Goal: Transaction & Acquisition: Purchase product/service

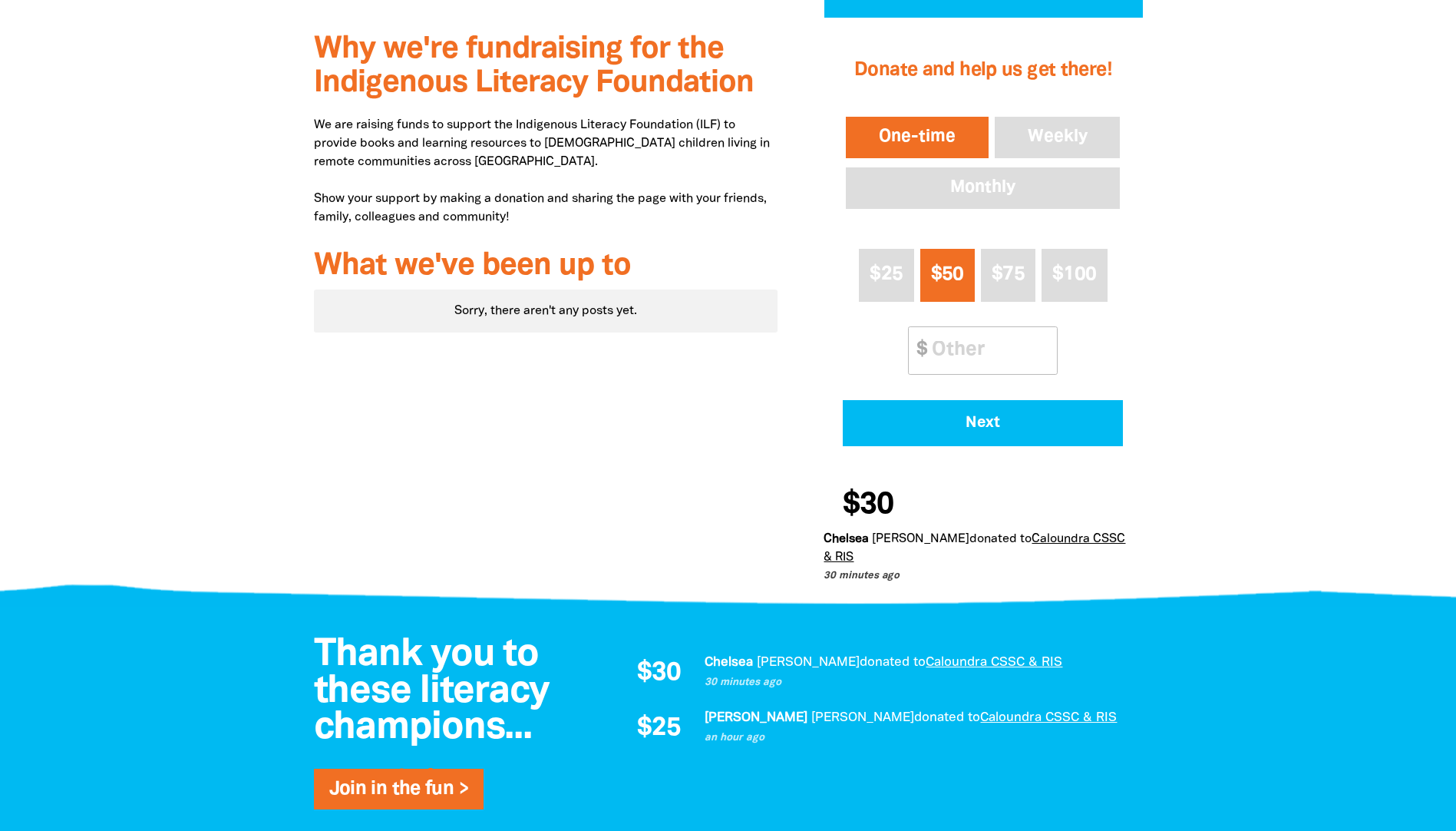
scroll to position [460, 0]
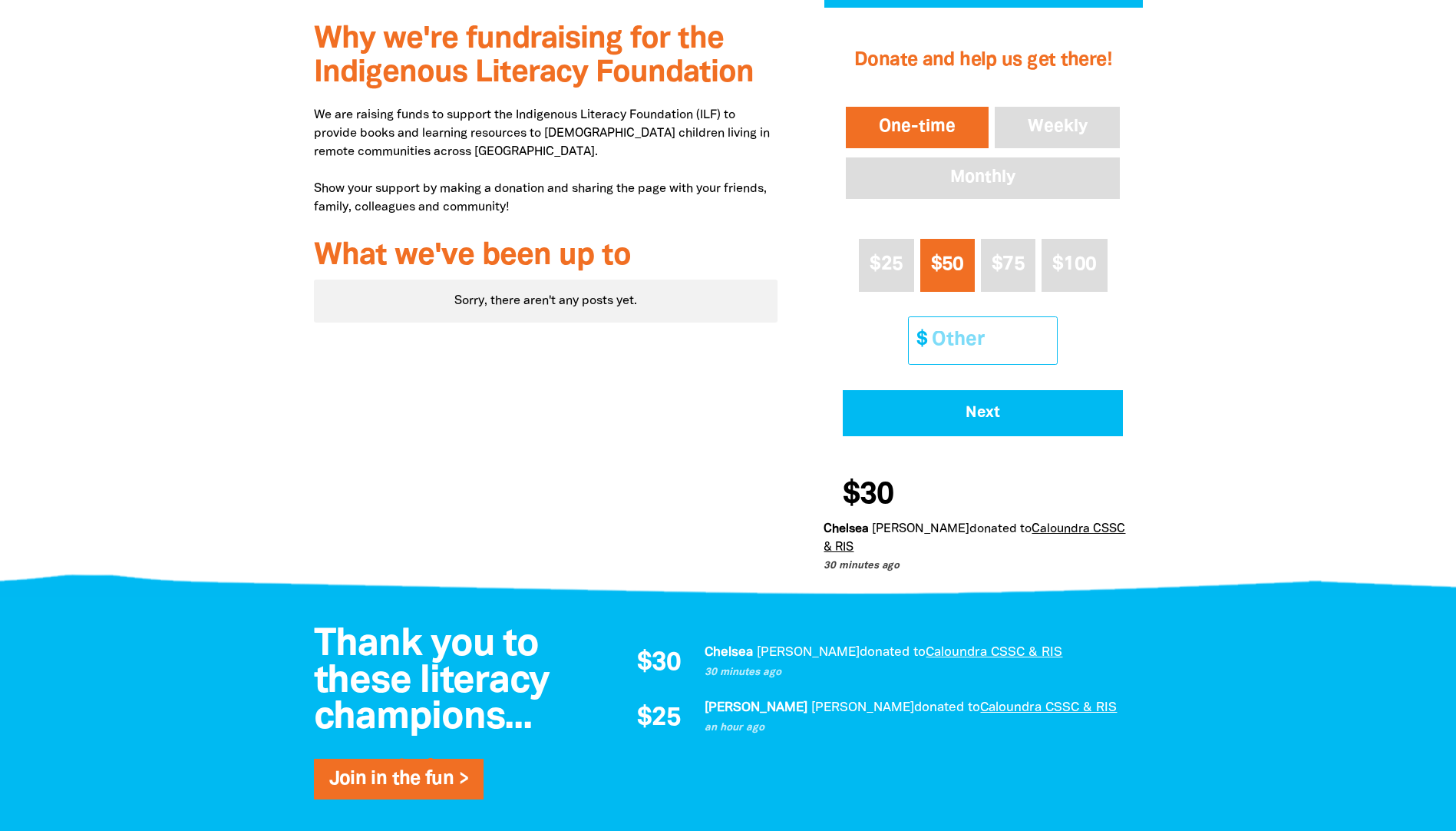
click at [946, 347] on input "Other Amount" at bounding box center [988, 339] width 136 height 47
click at [1045, 344] on input "1" at bounding box center [988, 339] width 136 height 47
click at [1044, 333] on input "2" at bounding box center [988, 339] width 136 height 47
click at [1044, 333] on input "3" at bounding box center [988, 339] width 136 height 47
click at [1049, 348] on input "2" at bounding box center [988, 339] width 136 height 47
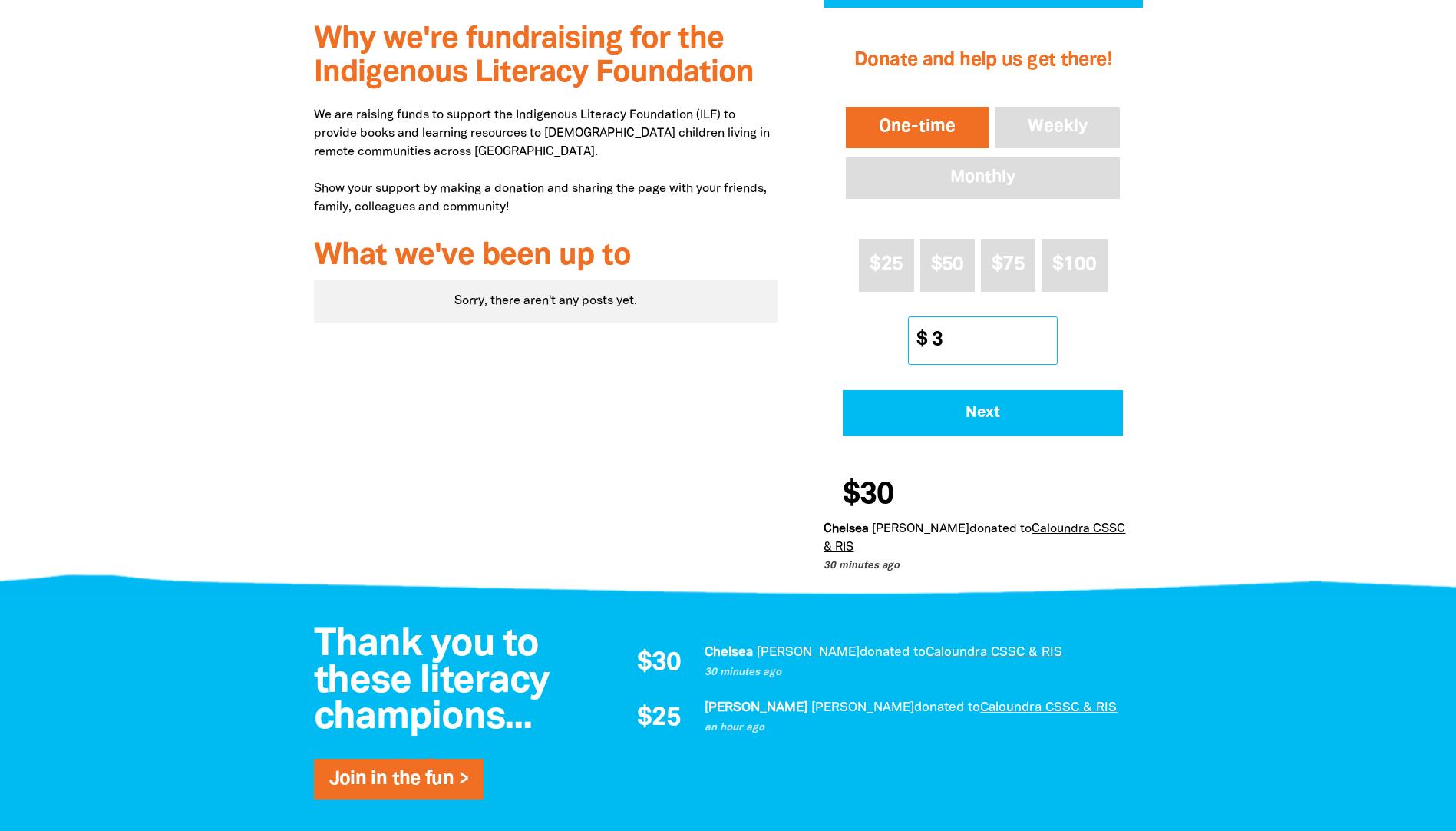
click at [1046, 337] on input "3" at bounding box center [988, 339] width 136 height 47
type input "30"
click at [899, 280] on button "$25" at bounding box center [885, 265] width 54 height 53
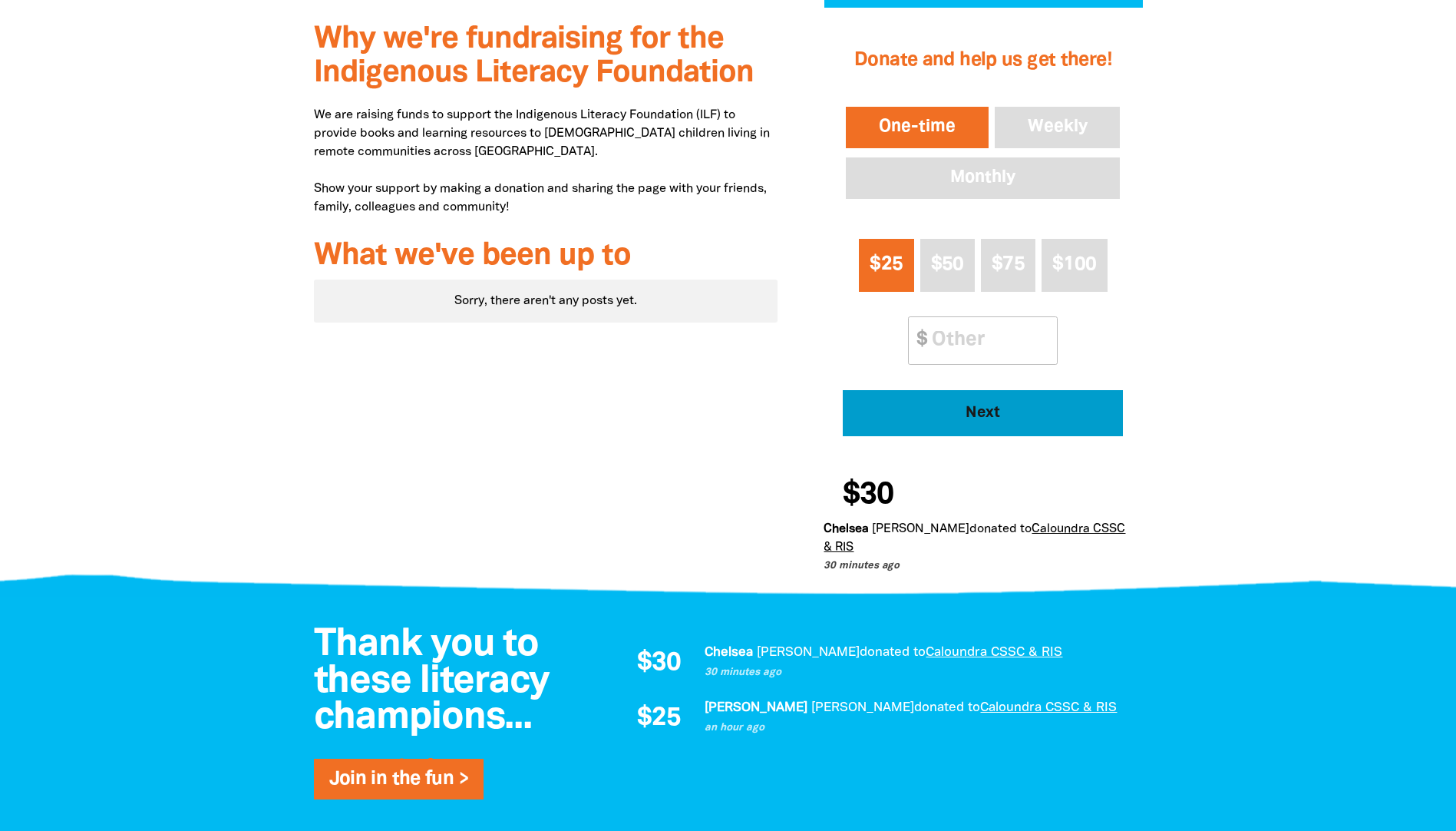
click at [991, 413] on span "Next" at bounding box center [983, 413] width 238 height 15
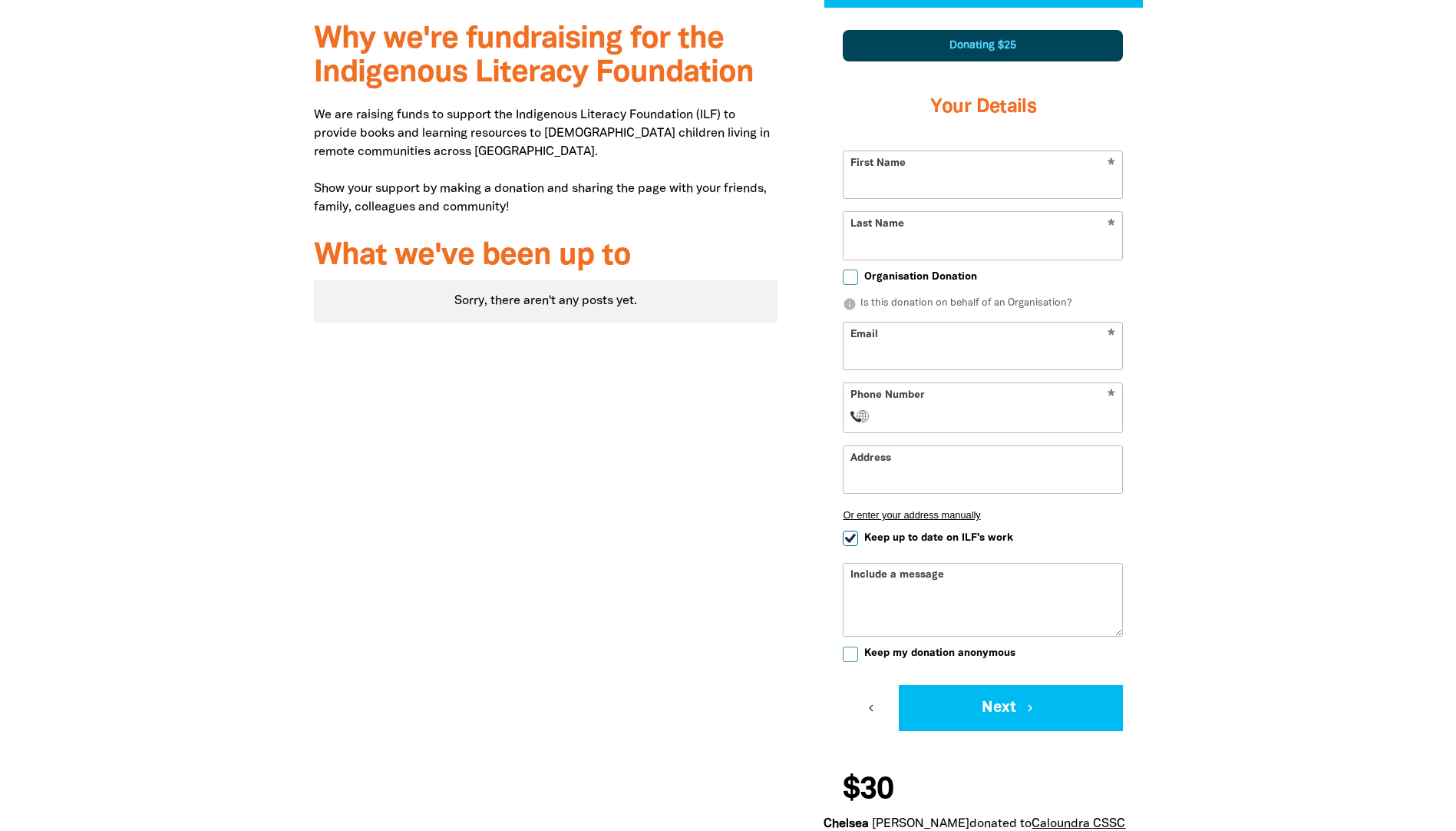
click at [915, 193] on input "First Name" at bounding box center [982, 174] width 278 height 47
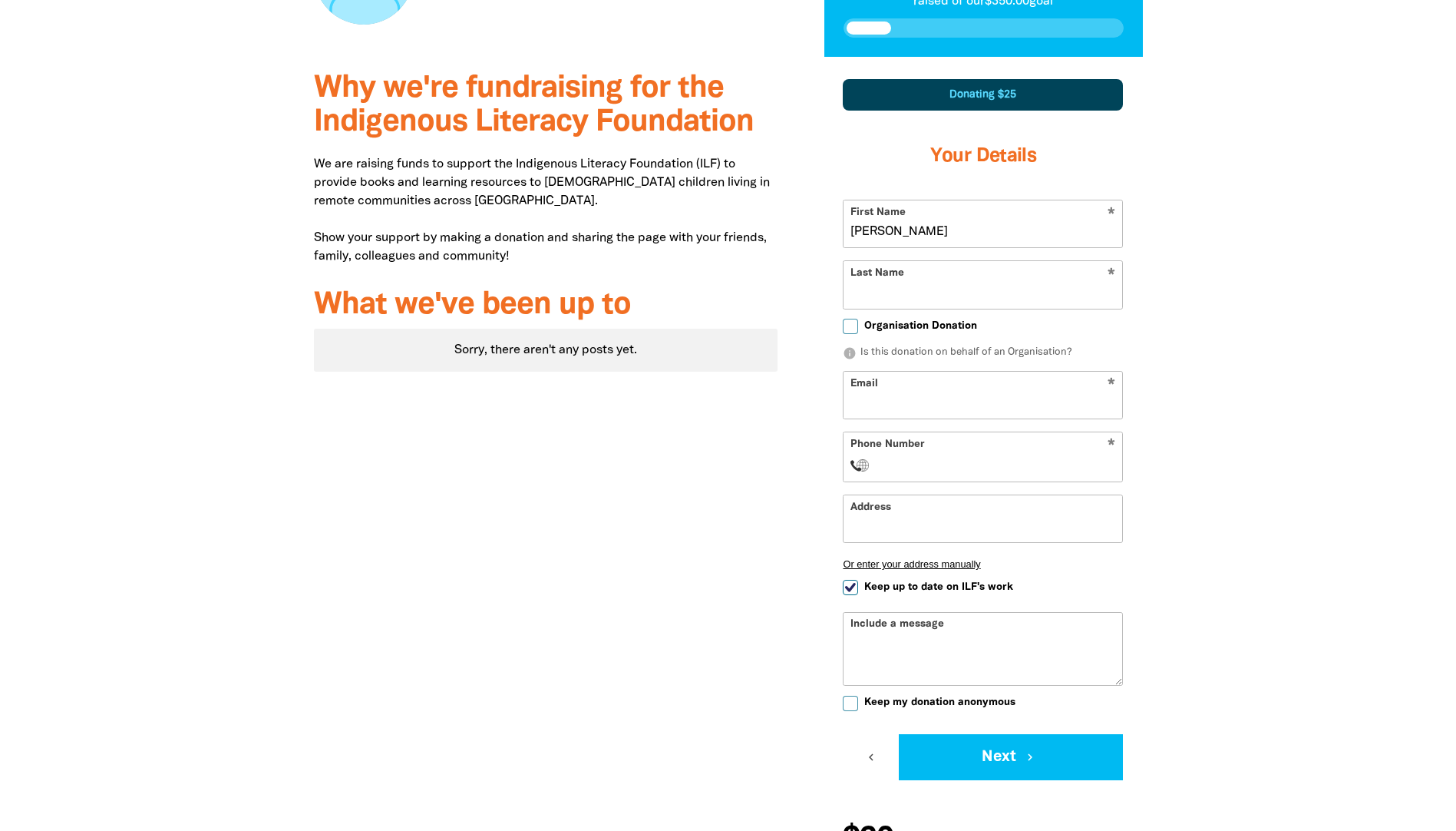
scroll to position [384, 0]
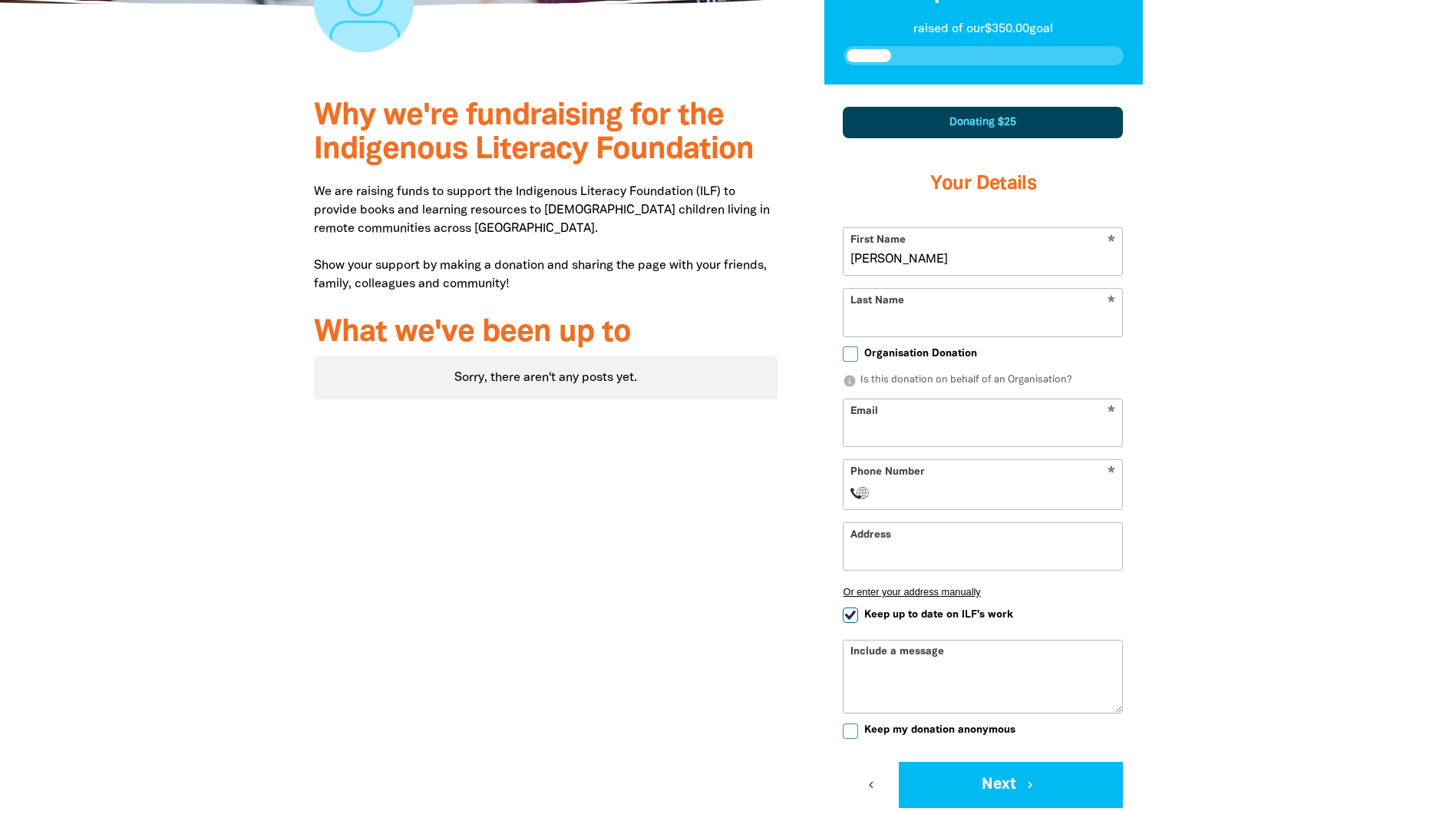
drag, startPoint x: 876, startPoint y: 258, endPoint x: 858, endPoint y: 258, distance: 18.0
click at [858, 258] on input "[PERSON_NAME]" at bounding box center [982, 251] width 278 height 47
type input "[PERSON_NAME]"
click at [865, 327] on input "Last Name" at bounding box center [982, 312] width 278 height 47
type input "[PERSON_NAME]"
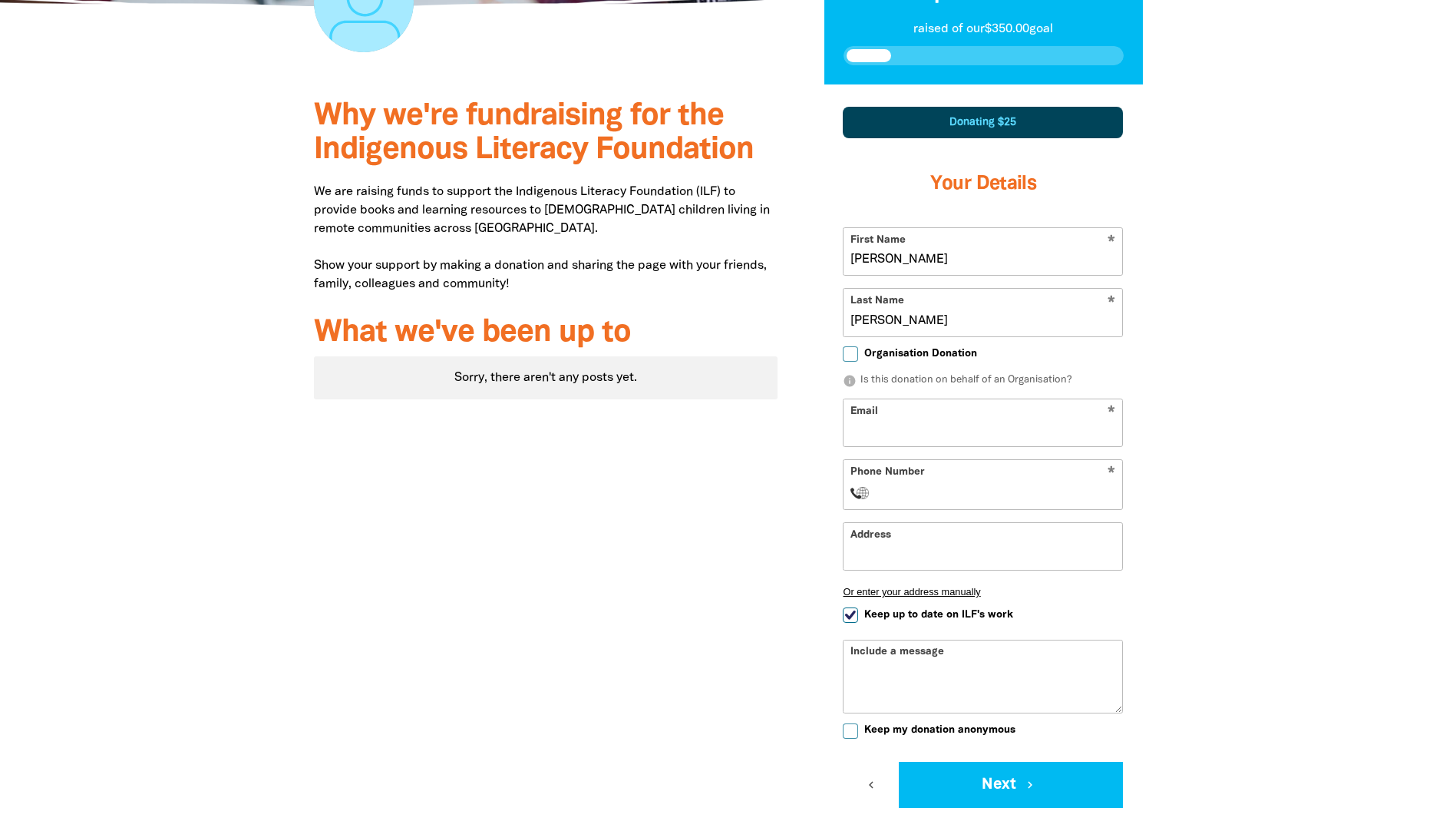
click at [893, 415] on input "Email" at bounding box center [982, 422] width 278 height 47
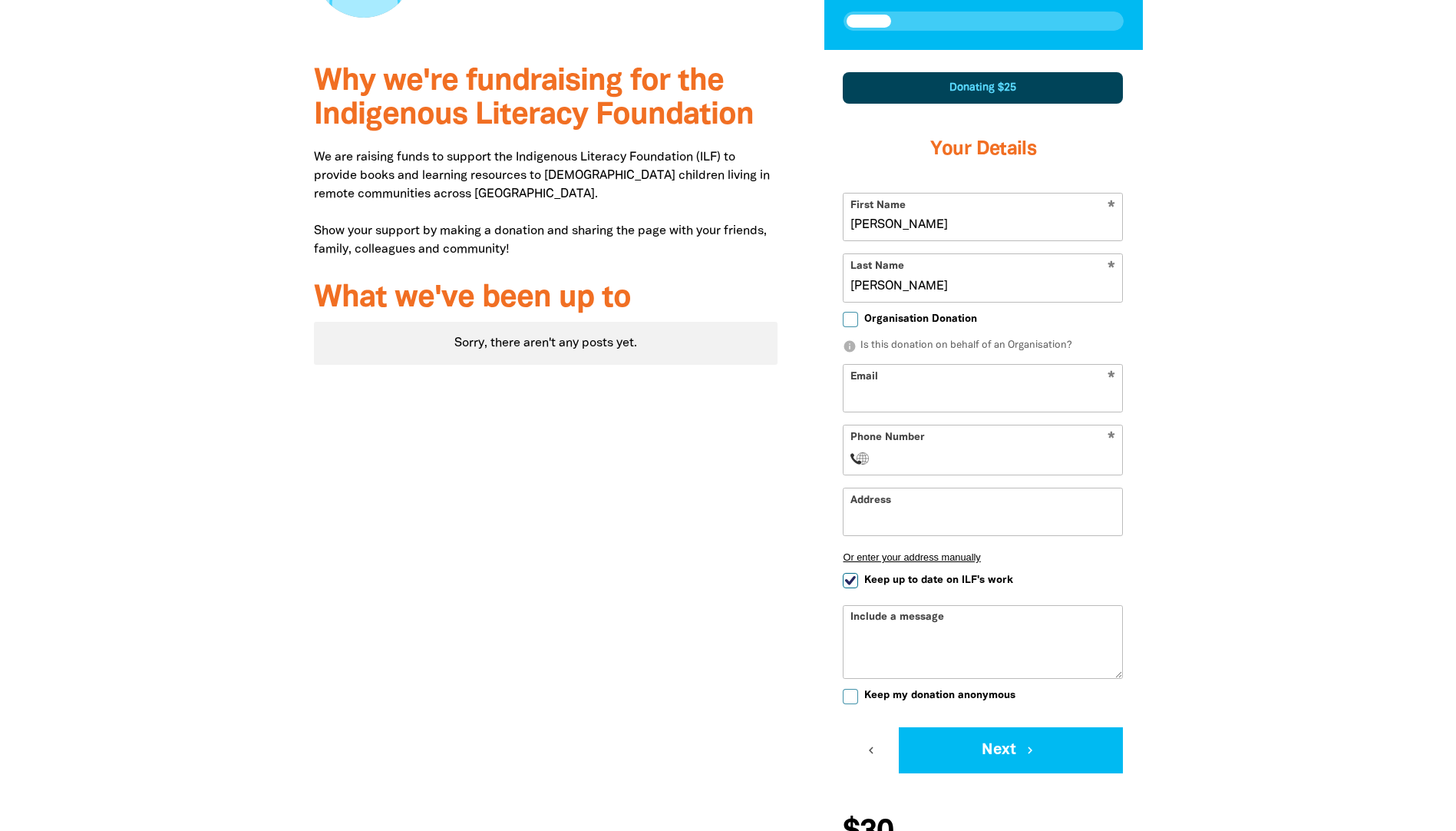
scroll to position [460, 0]
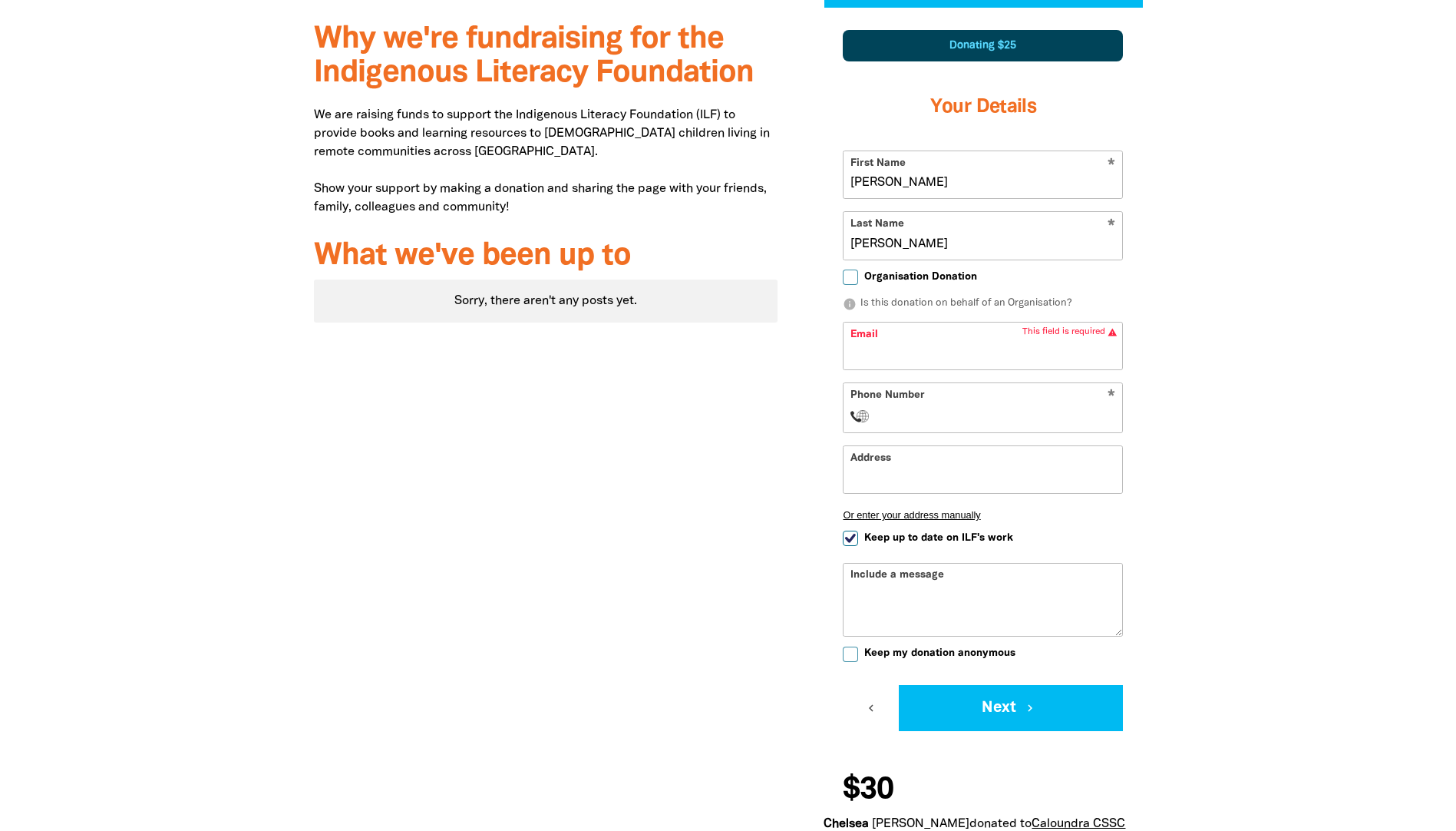
click at [854, 540] on input "Keep up to date on ILF's work" at bounding box center [850, 538] width 15 height 15
checkbox input "false"
click at [853, 652] on input "Keep my donation anonymous" at bounding box center [850, 654] width 15 height 15
checkbox input "true"
click at [1007, 707] on button "Next chevron_right" at bounding box center [1010, 707] width 224 height 46
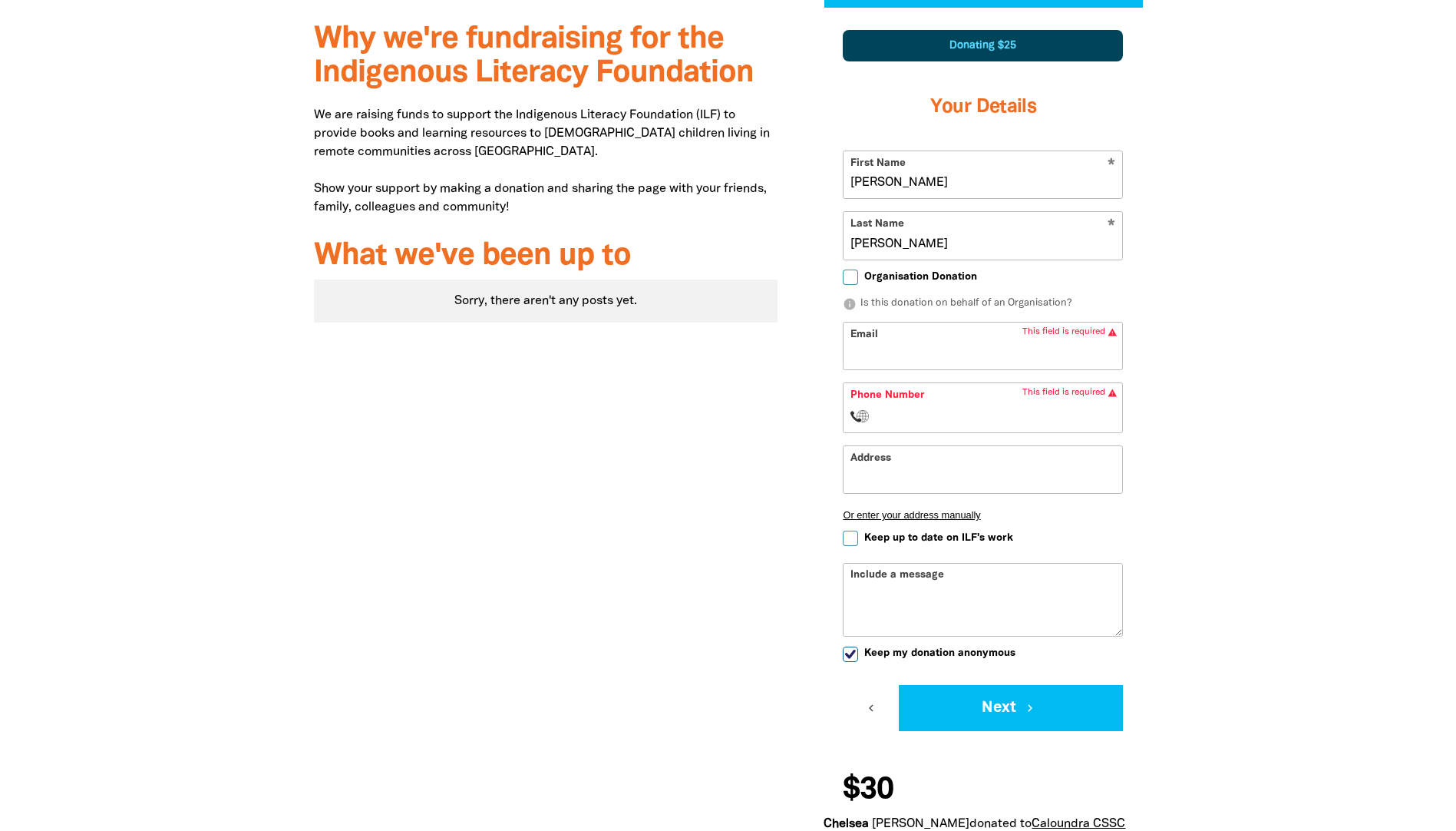
click at [921, 352] on input "Email" at bounding box center [982, 345] width 278 height 47
type input "[PERSON_NAME][EMAIL_ADDRESS][PERSON_NAME][DOMAIN_NAME]"
click at [907, 403] on div "* Phone Number International [GEOGRAPHIC_DATA] [GEOGRAPHIC_DATA] [GEOGRAPHIC_DA…" at bounding box center [982, 407] width 280 height 50
click at [885, 409] on input "Phone Number" at bounding box center [998, 416] width 235 height 18
type input "[PHONE_NUMBER]"
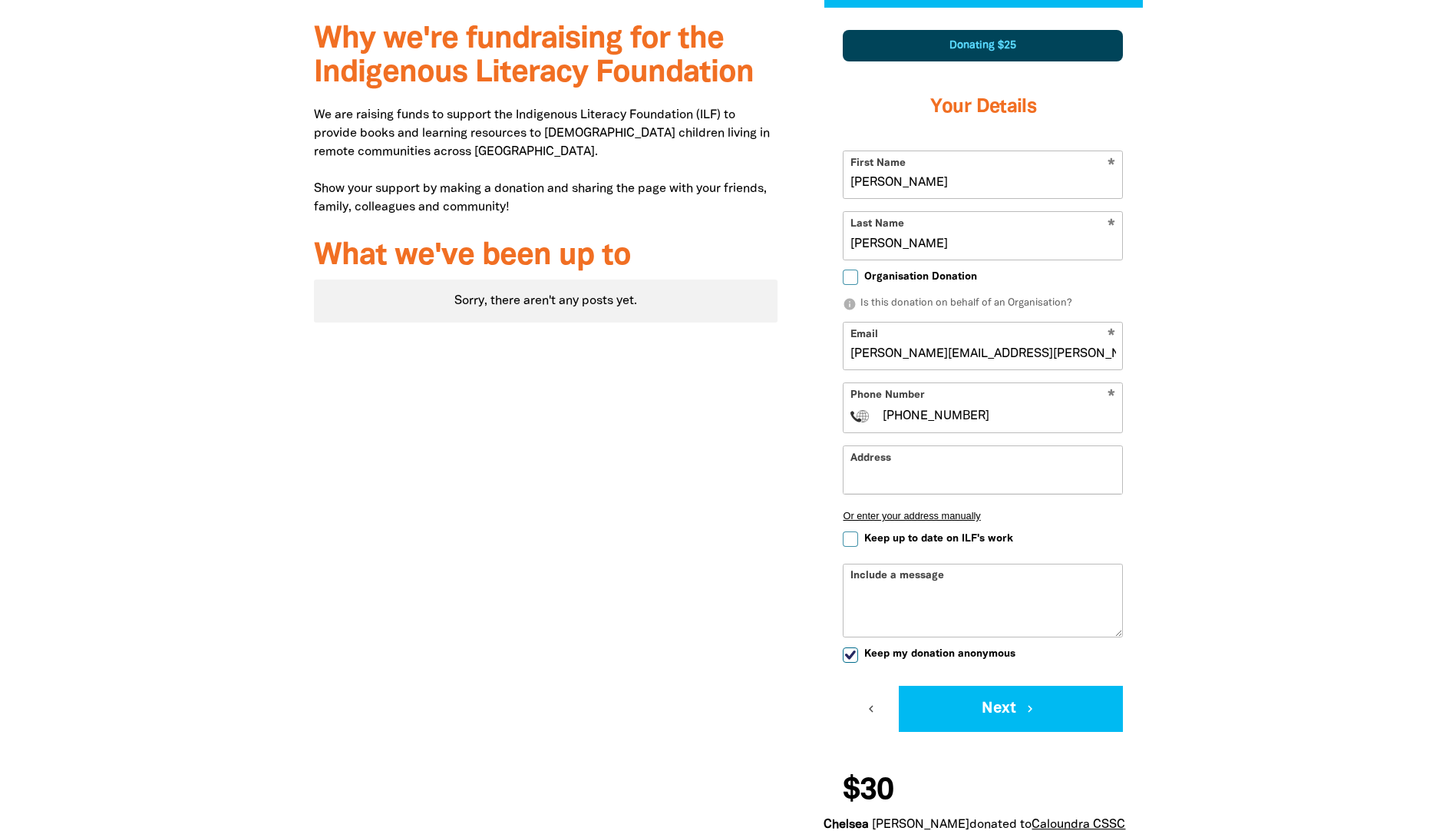
click at [876, 480] on input "Address" at bounding box center [982, 469] width 278 height 47
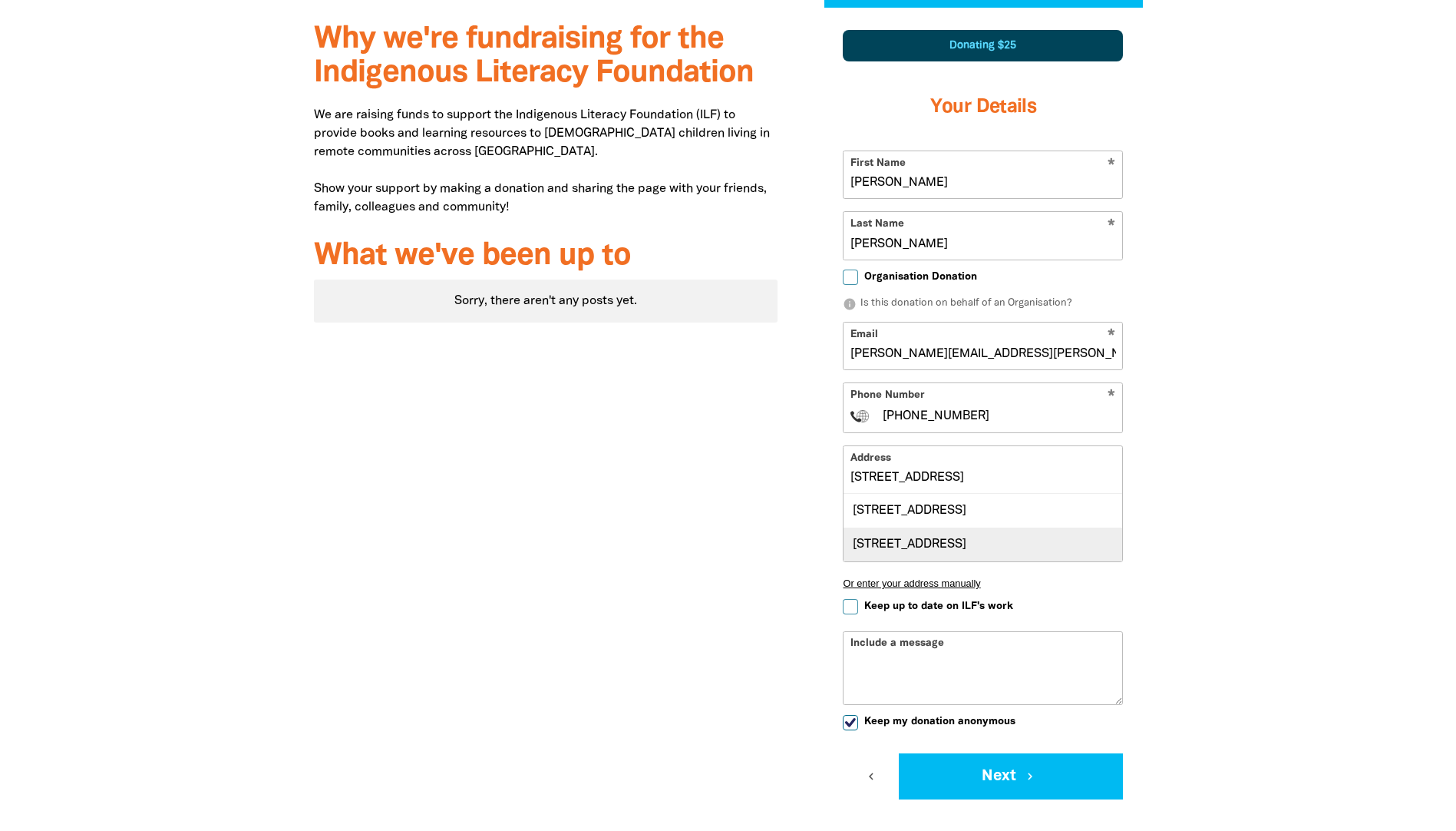
click at [891, 561] on div "[STREET_ADDRESS]" at bounding box center [982, 545] width 278 height 34
type input "[STREET_ADDRESS]"
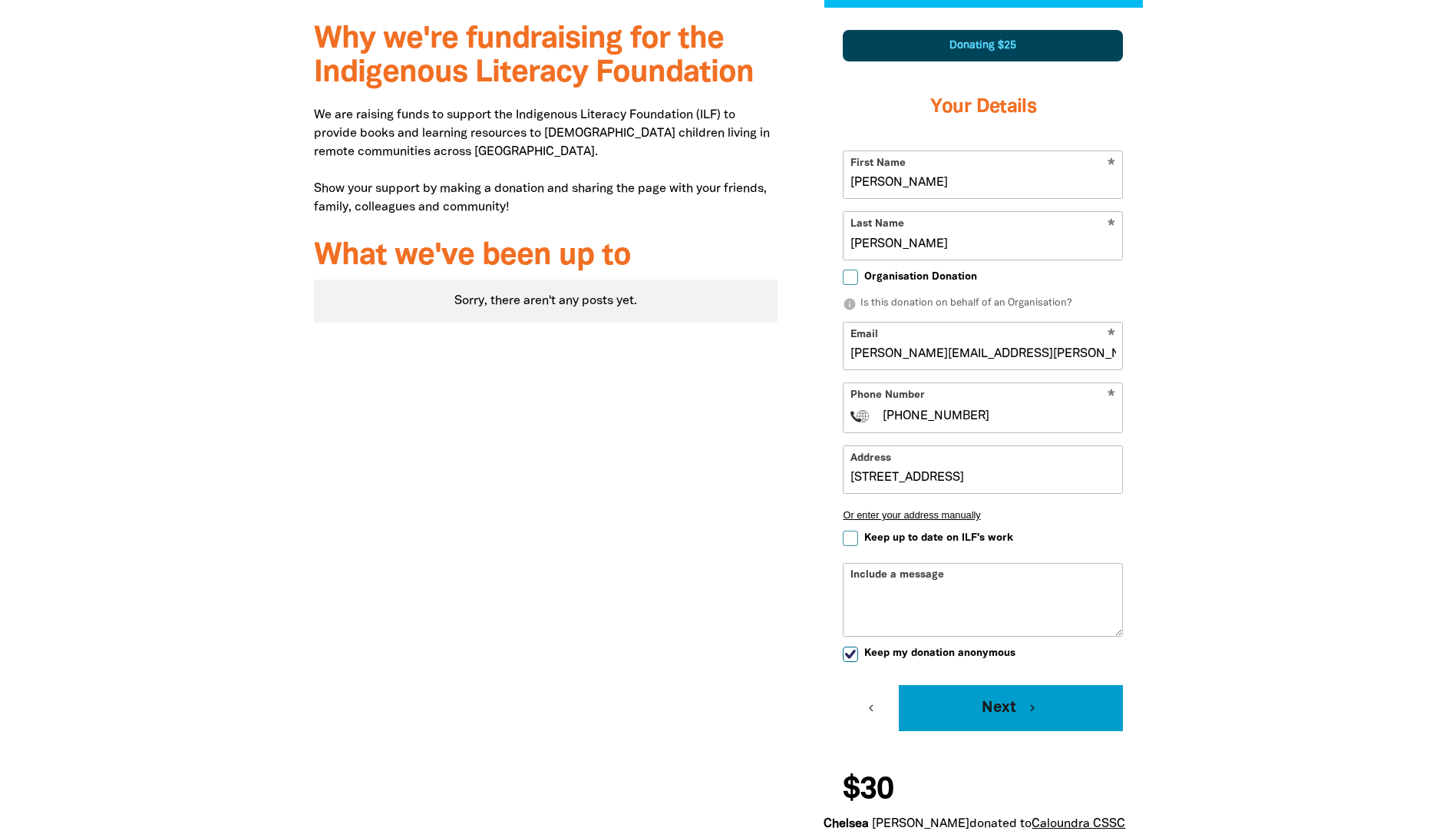
click at [981, 714] on button "Next chevron_right" at bounding box center [1010, 707] width 224 height 46
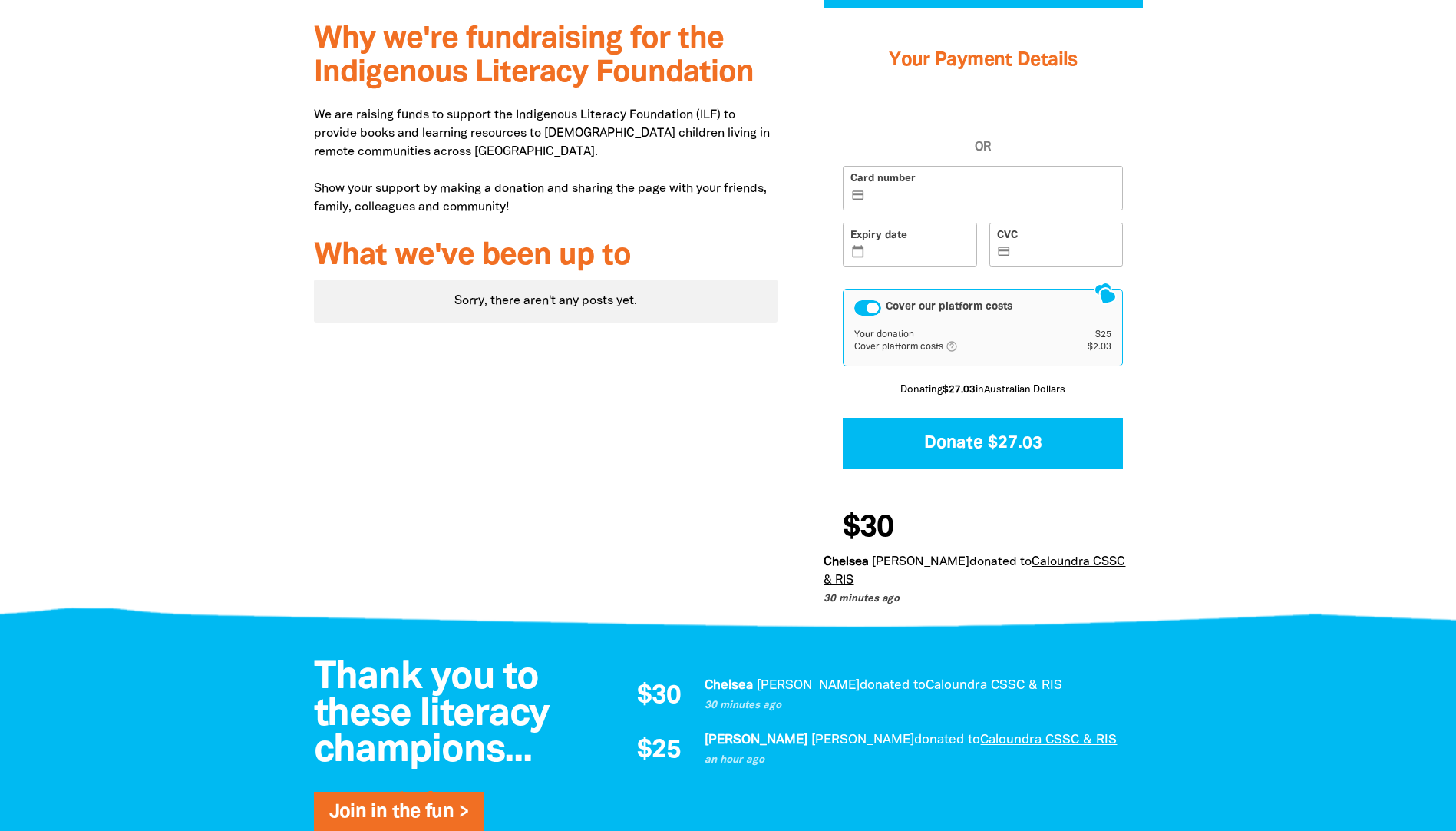
click at [934, 204] on label "Card number credit_card" at bounding box center [982, 187] width 280 height 45
click at [934, 189] on input "Card number credit_card" at bounding box center [991, 189] width 247 height 1
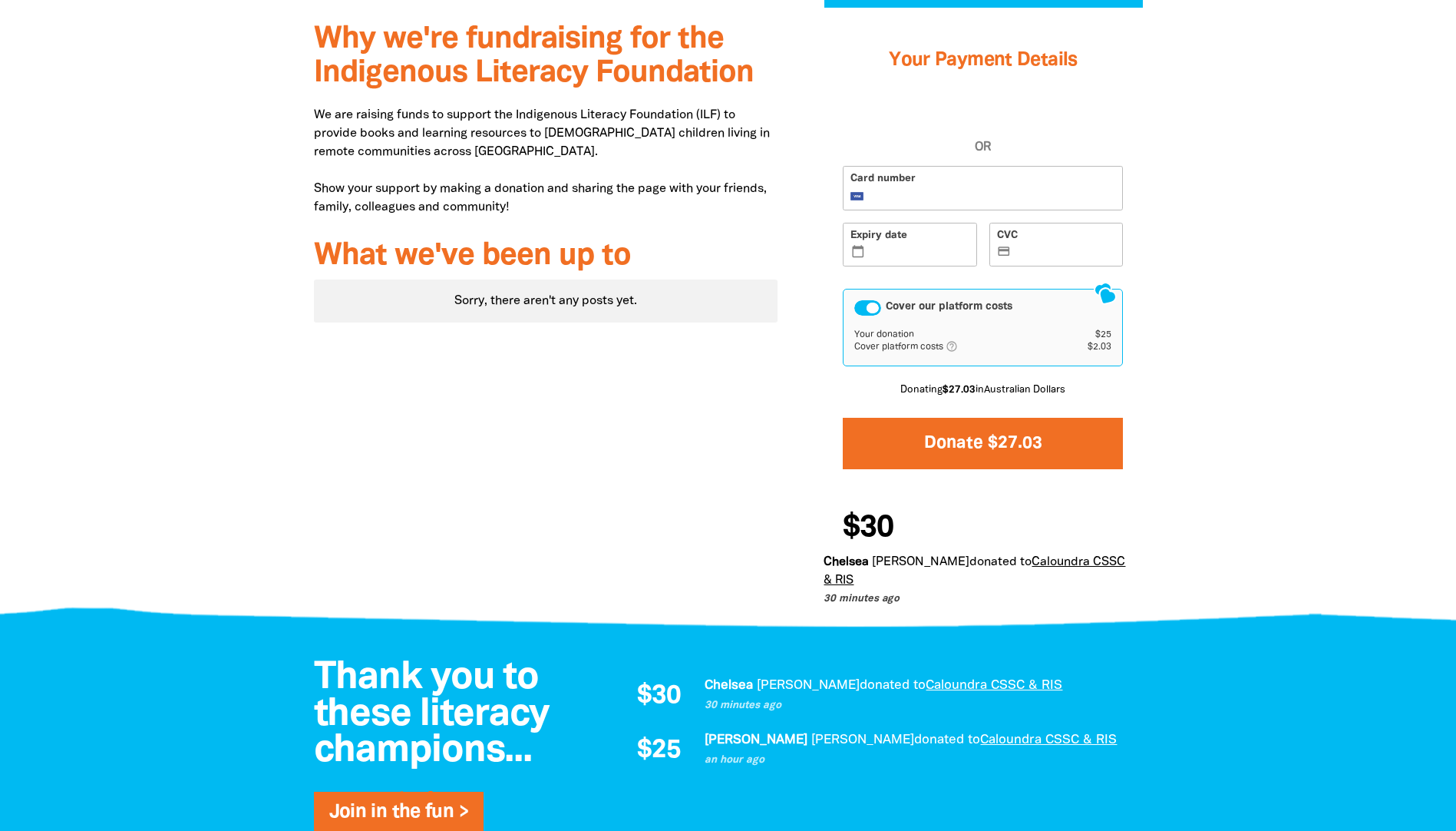
click at [971, 445] on button "Donate $27.03" at bounding box center [982, 443] width 280 height 51
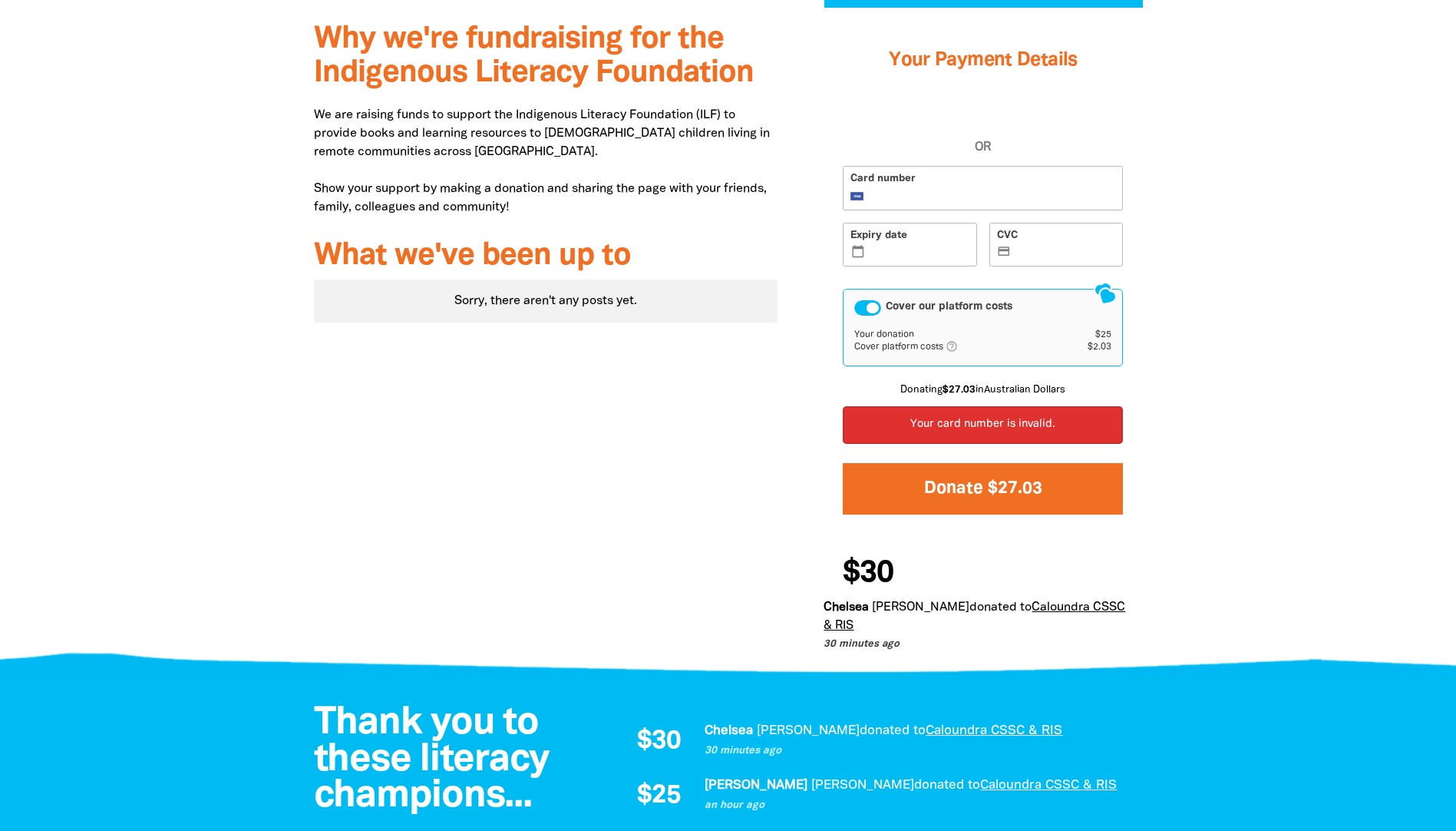
click at [997, 484] on button "Donate $27.03" at bounding box center [982, 489] width 280 height 51
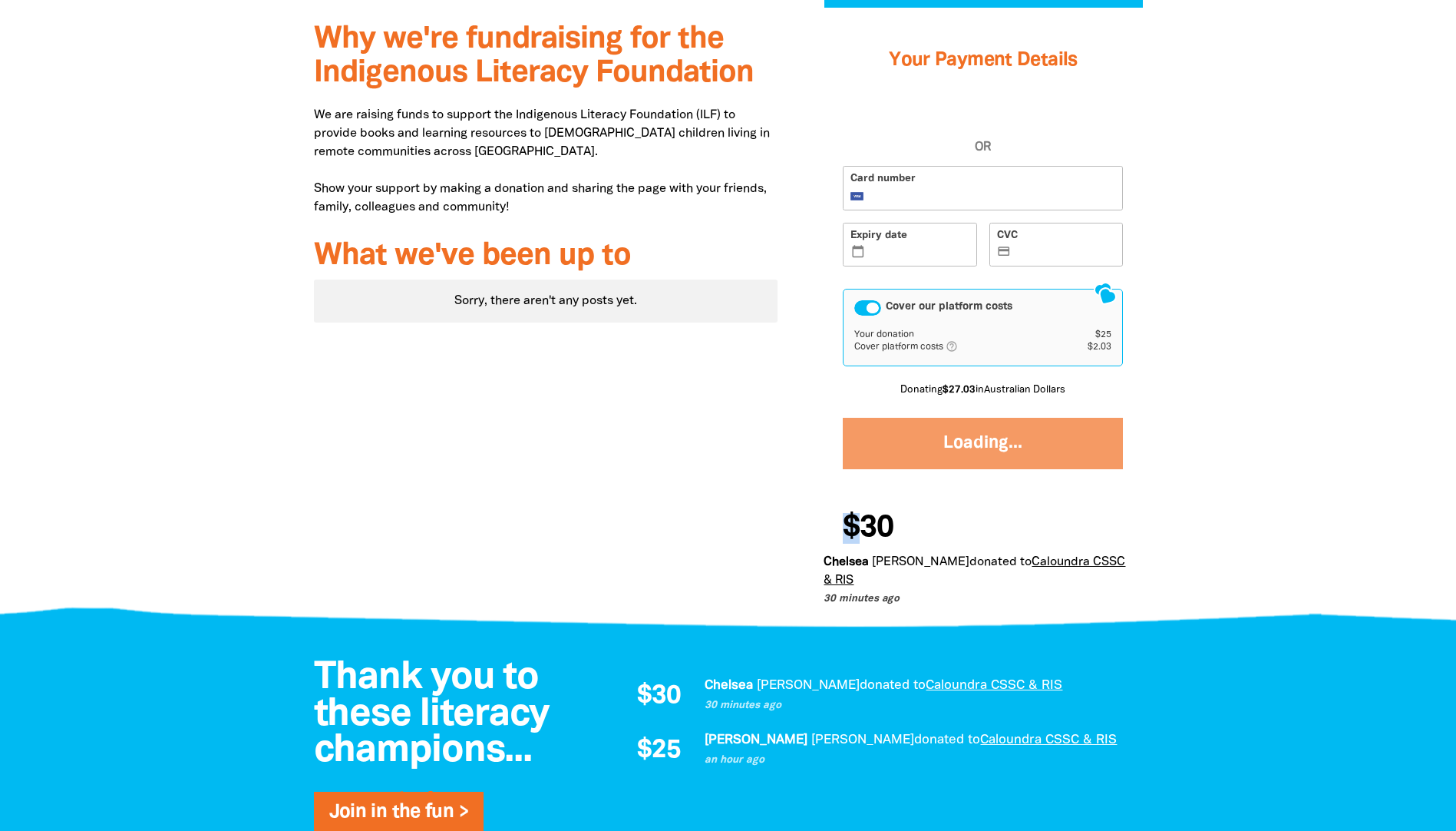
click at [997, 484] on div "Your Payment Details OR Card number Expiry date calendar_today CVC credit_card …" at bounding box center [982, 248] width 318 height 476
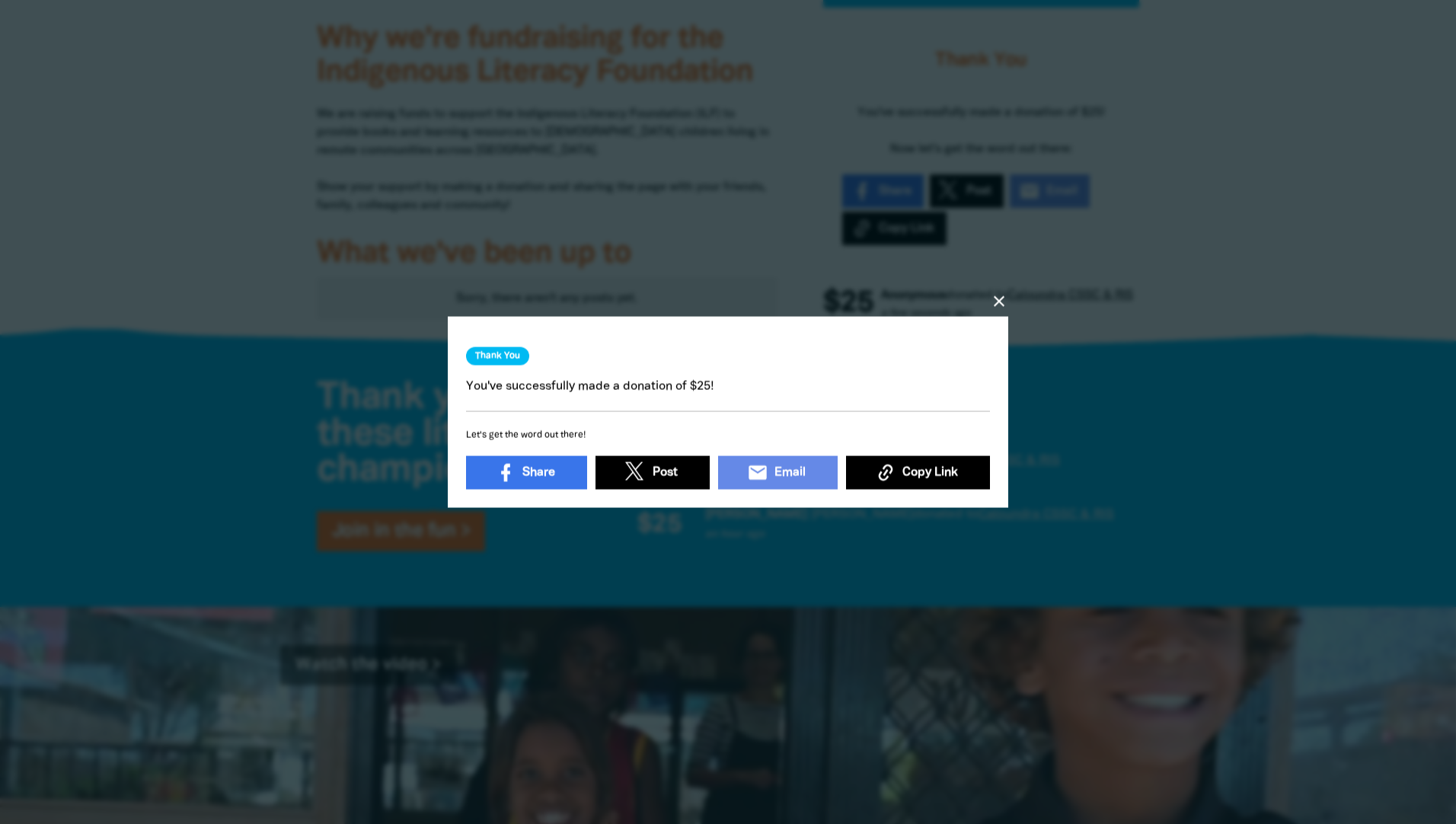
drag, startPoint x: 989, startPoint y: 480, endPoint x: 998, endPoint y: 294, distance: 186.2
click at [998, 294] on icon "close" at bounding box center [999, 301] width 18 height 18
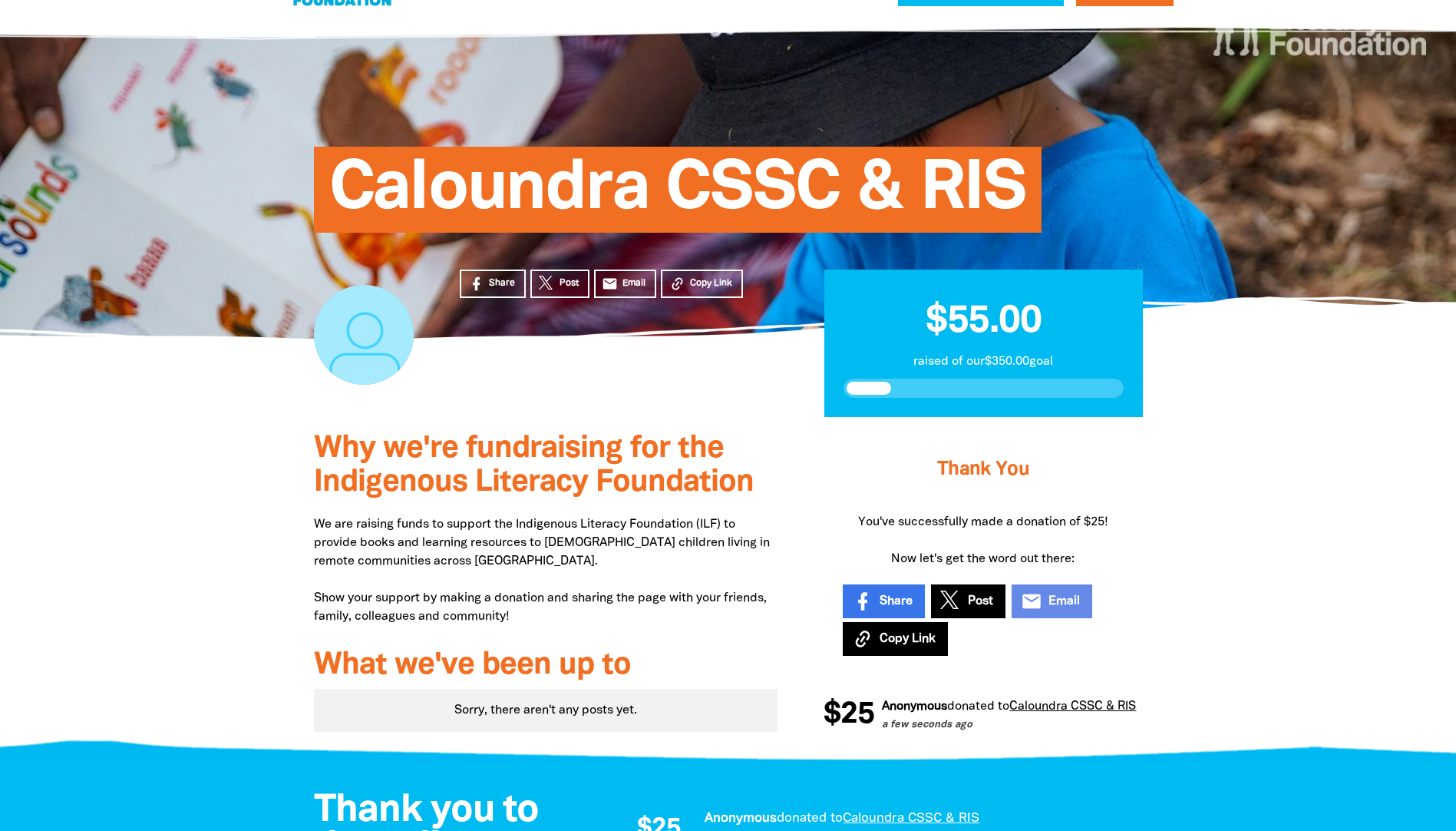
scroll to position [0, 0]
